Goal: Obtain resource: Download file/media

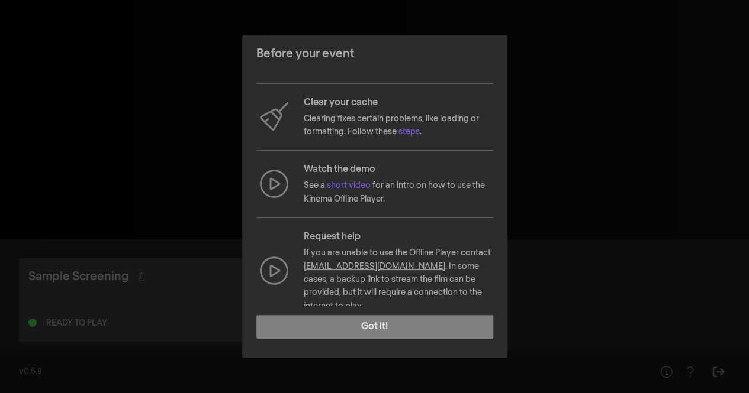
scroll to position [127, 0]
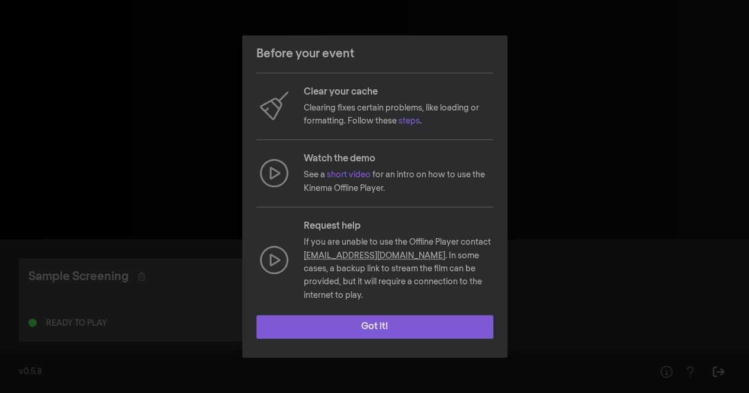
click at [380, 325] on button "Got it!" at bounding box center [374, 327] width 237 height 24
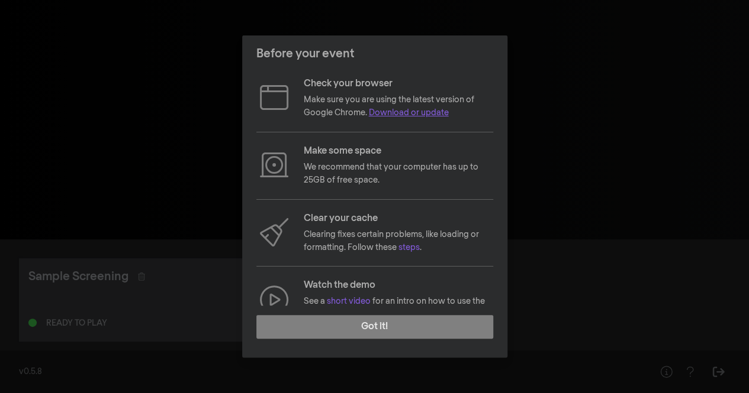
click at [422, 110] on link "Download or update" at bounding box center [409, 113] width 80 height 8
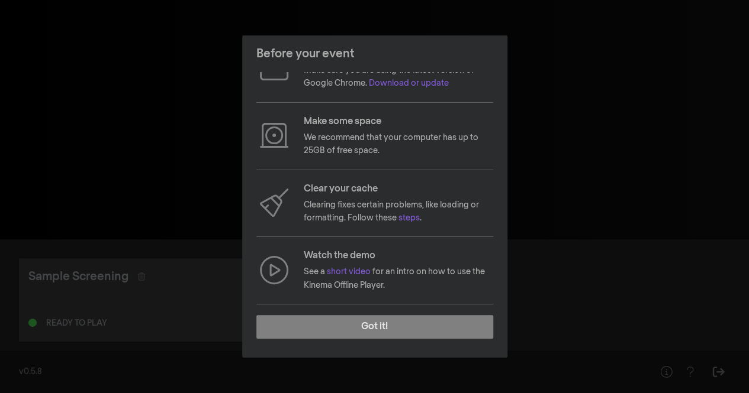
scroll to position [30, 0]
click at [410, 216] on link "steps" at bounding box center [408, 218] width 21 height 8
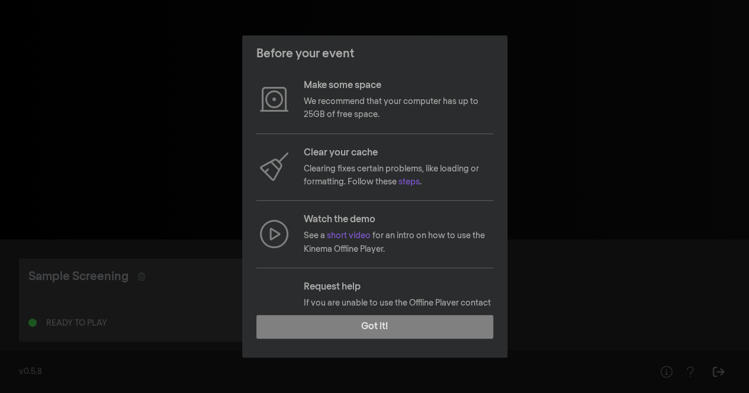
scroll to position [127, 0]
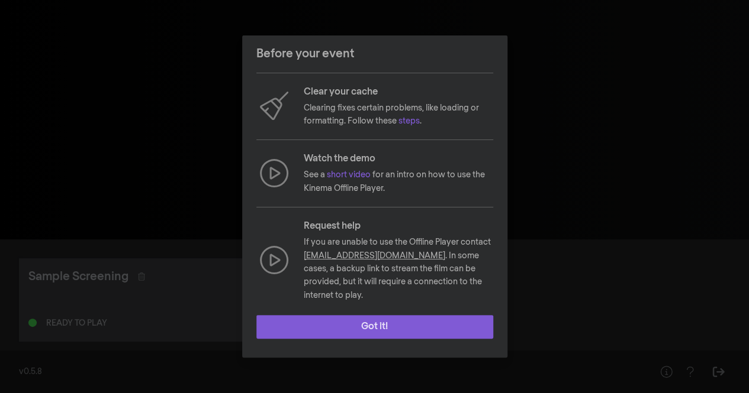
click at [387, 319] on button "Got it!" at bounding box center [374, 327] width 237 height 24
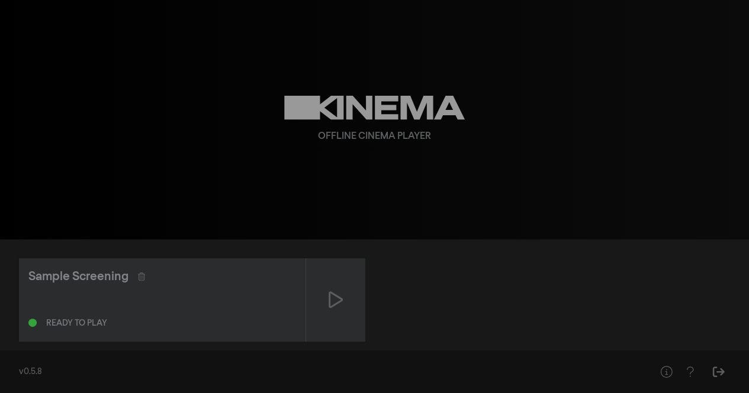
click at [580, 163] on div "Offline Cinema Player" at bounding box center [375, 120] width 426 height 240
click at [470, 218] on div "Offline Cinema Player" at bounding box center [375, 120] width 426 height 240
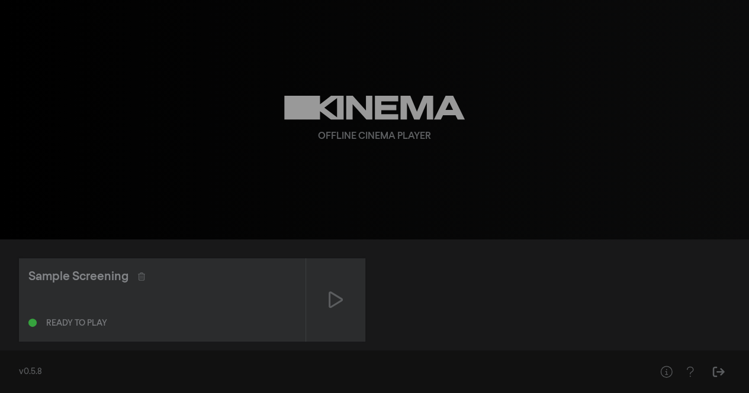
click at [404, 151] on div "Offline Cinema Player" at bounding box center [375, 120] width 426 height 240
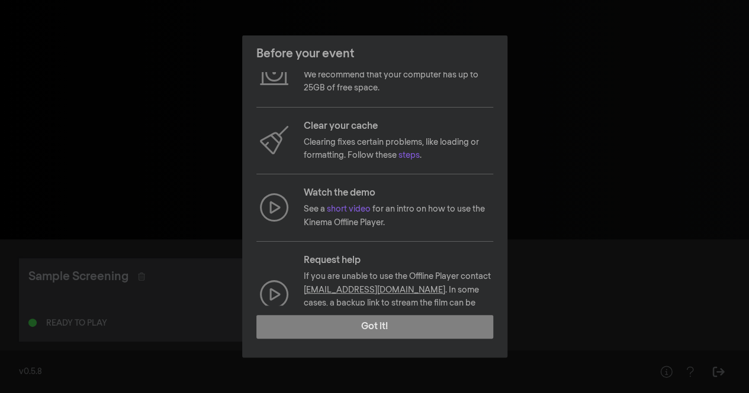
scroll to position [127, 0]
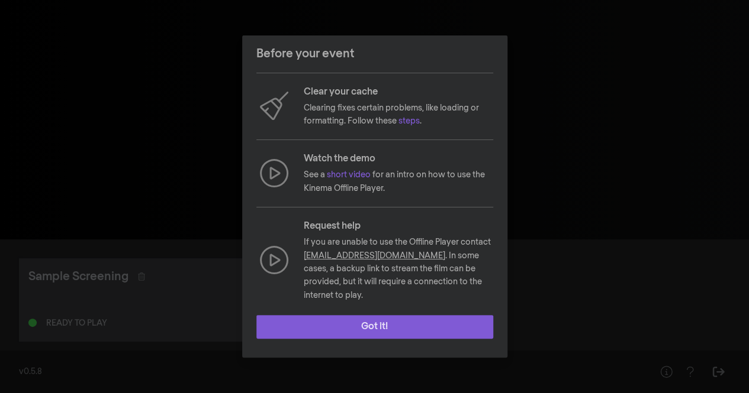
click at [387, 323] on button "Got it!" at bounding box center [374, 327] width 237 height 24
